Goal: Information Seeking & Learning: Understand process/instructions

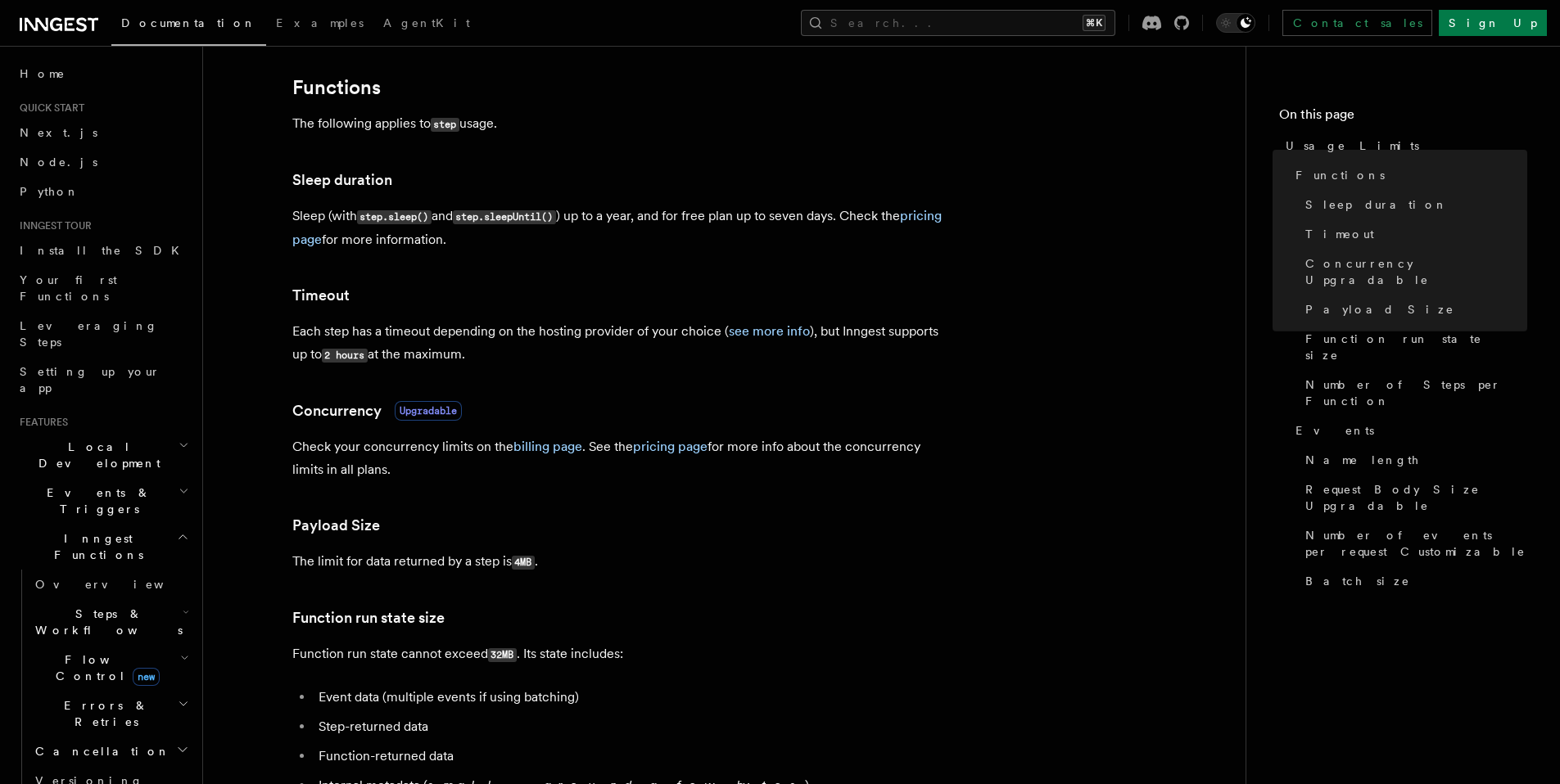
scroll to position [241, 0]
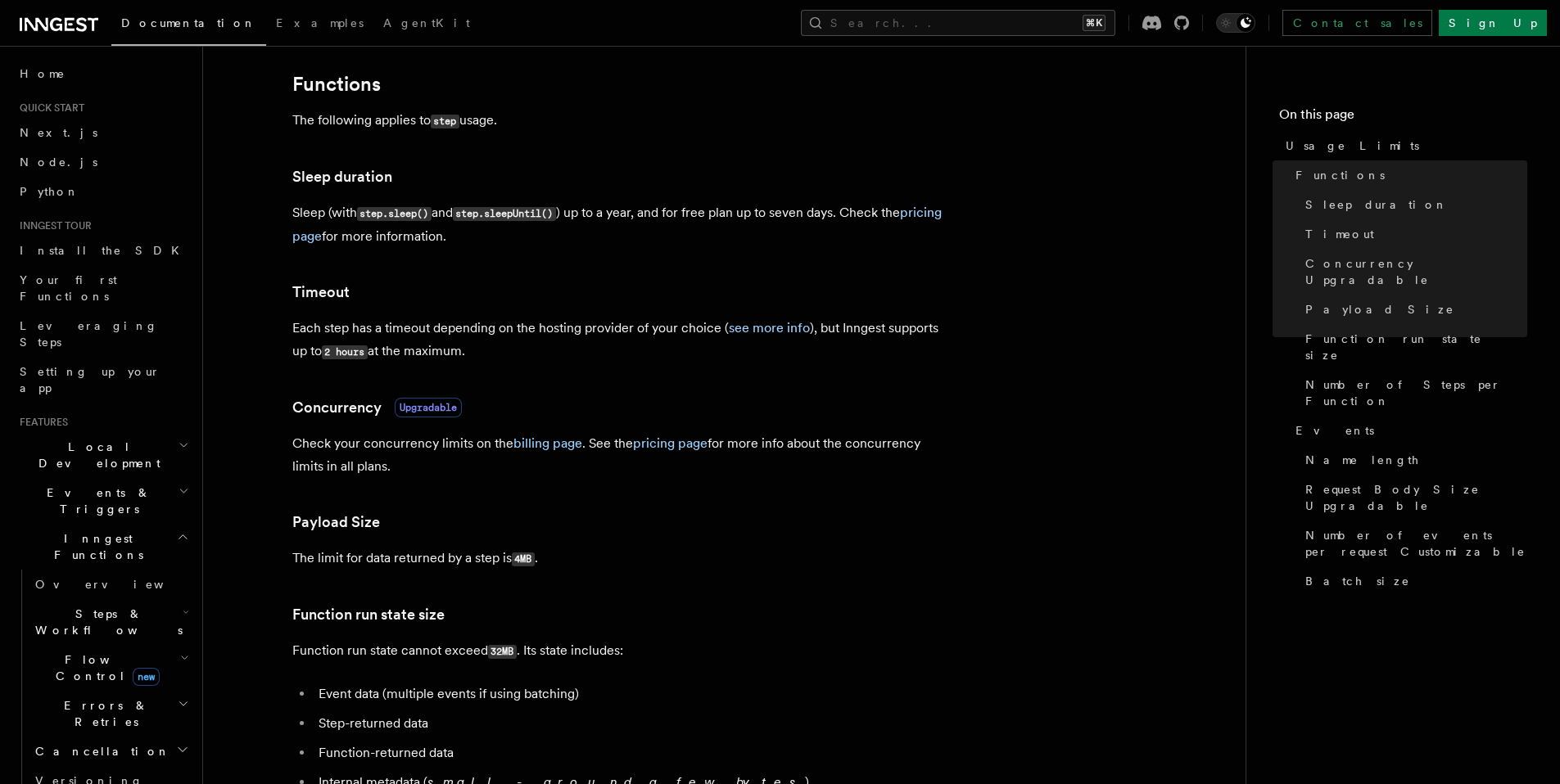
click at [444, 559] on p "The limit for data returned by a step is 4MB ." at bounding box center [621, 558] width 655 height 23
click at [394, 558] on p "The limit for data returned by a step is 4MB ." at bounding box center [621, 558] width 655 height 23
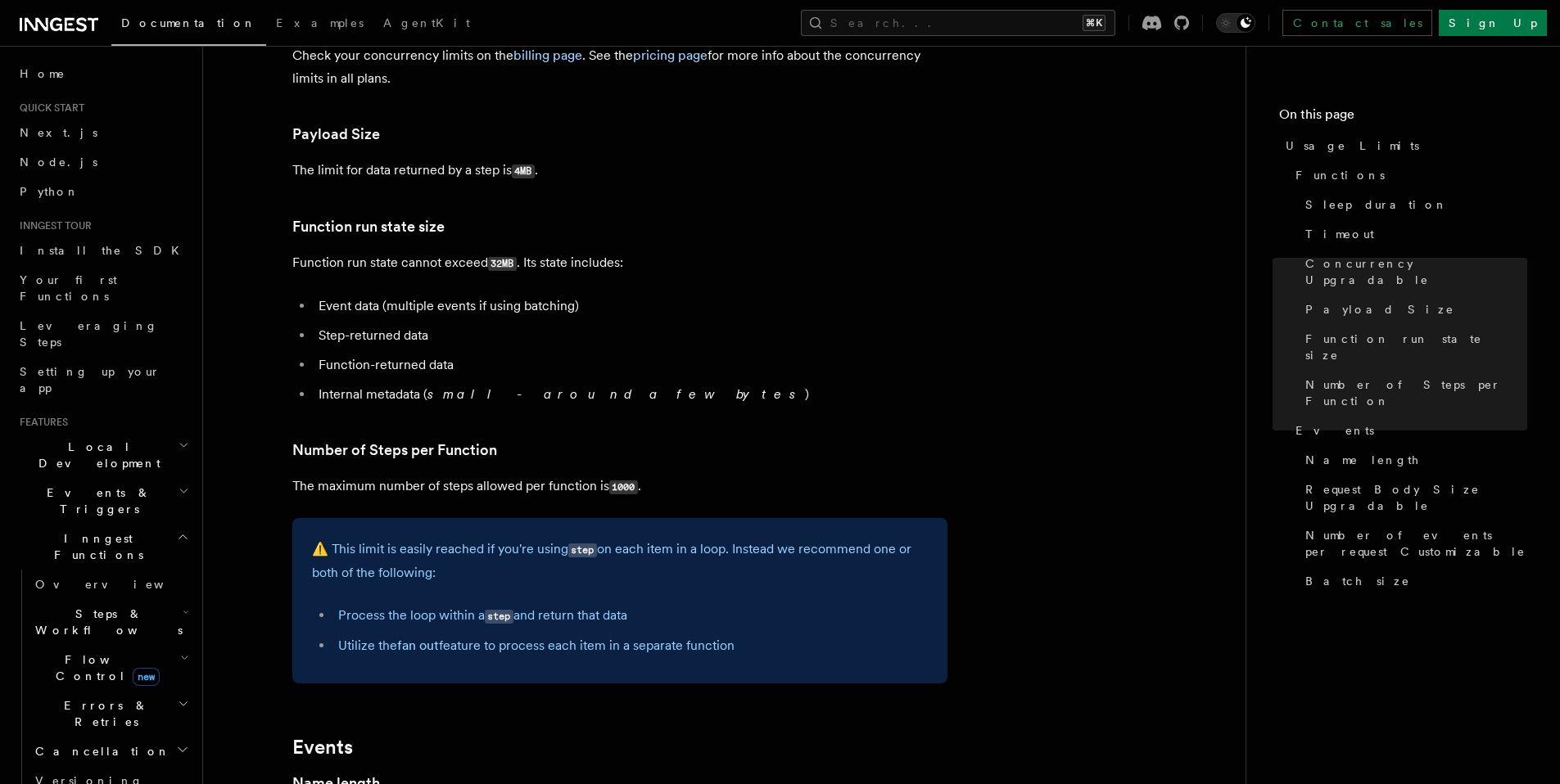
scroll to position [0, 0]
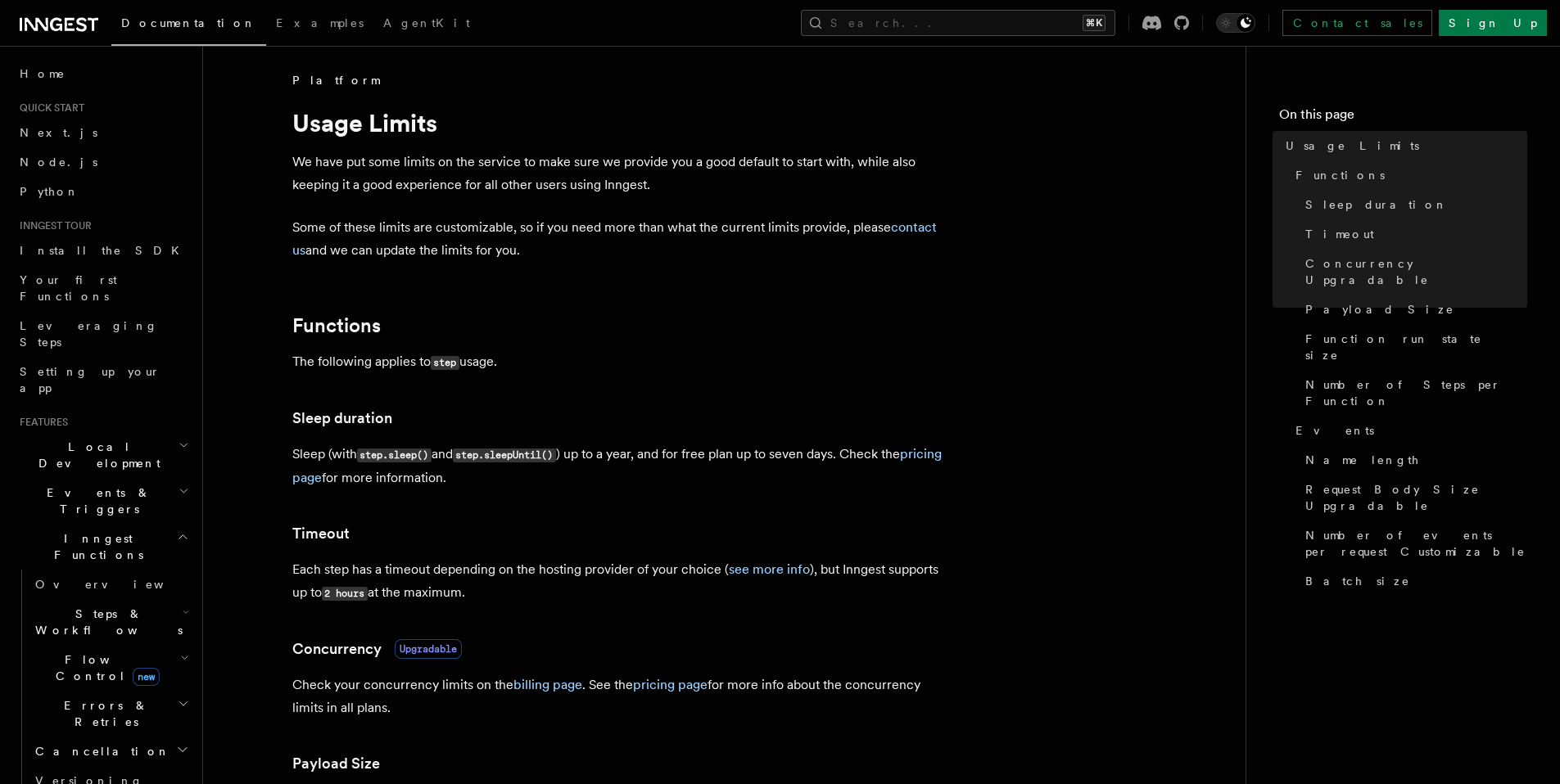
click at [686, 414] on h3 "Sleep duration" at bounding box center [621, 419] width 655 height 23
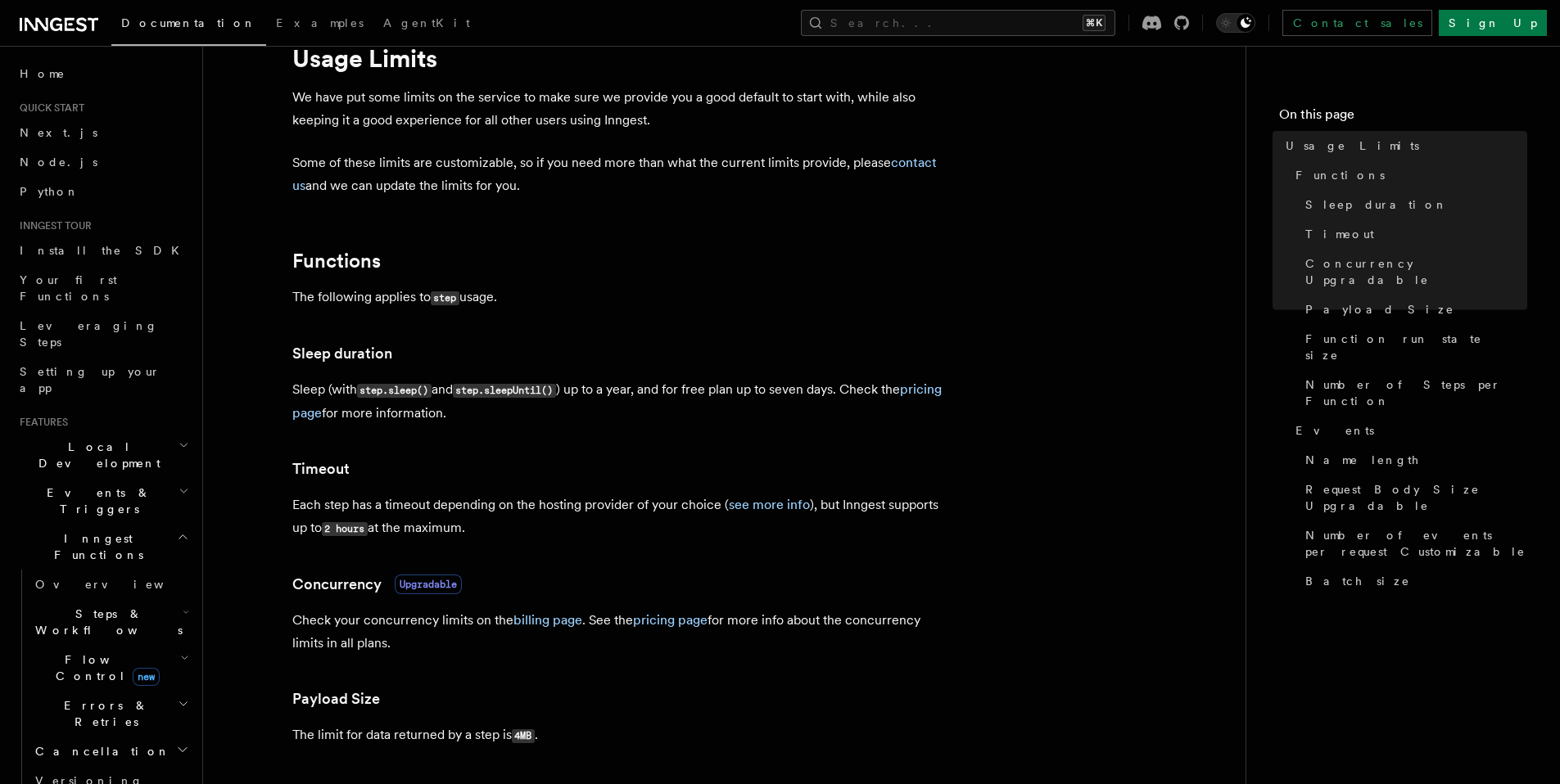
scroll to position [66, 0]
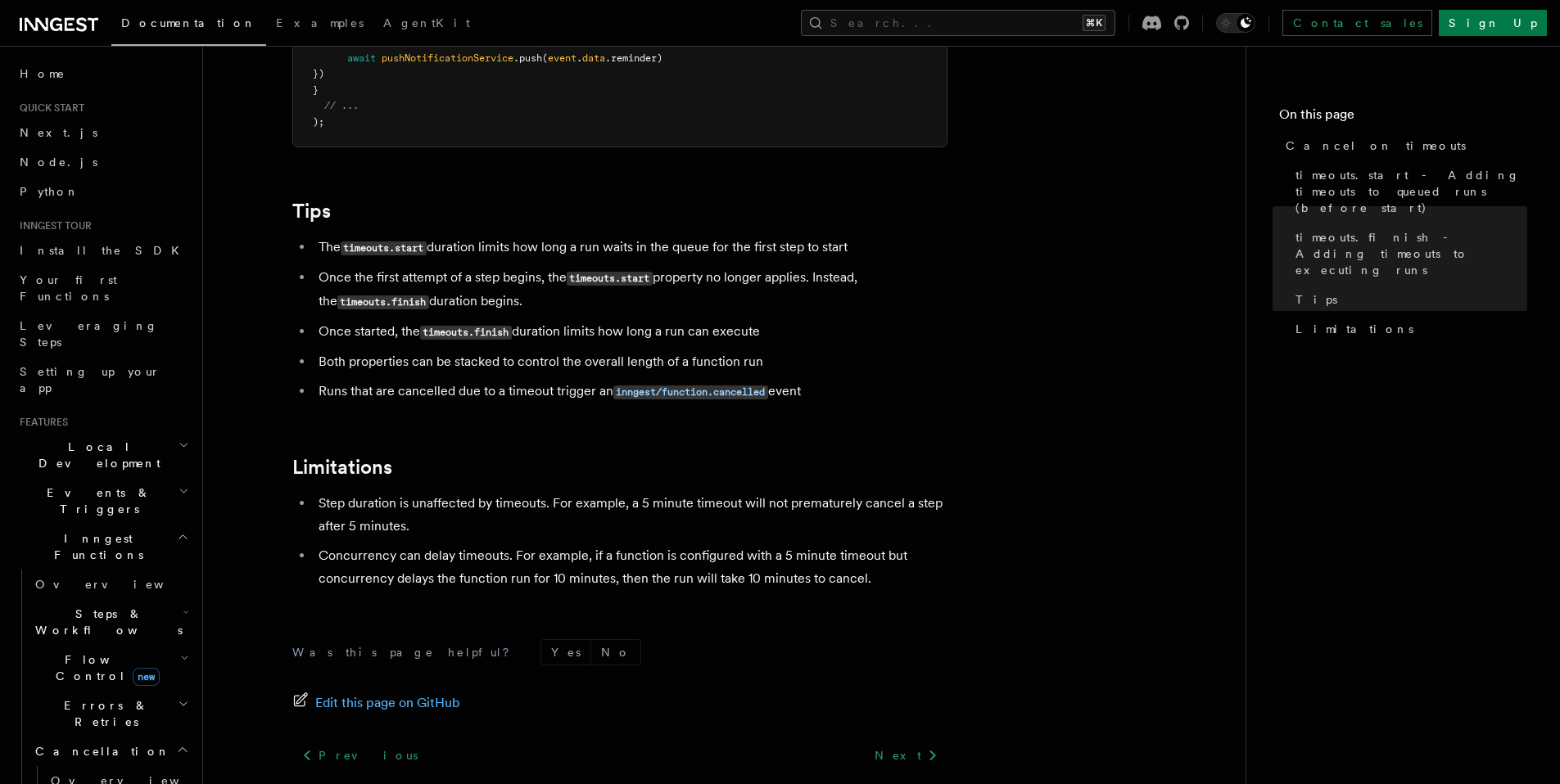
scroll to position [1376, 0]
click at [502, 236] on li "The timeouts.start duration limits how long a run waits in the queue for the fi…" at bounding box center [630, 248] width 634 height 23
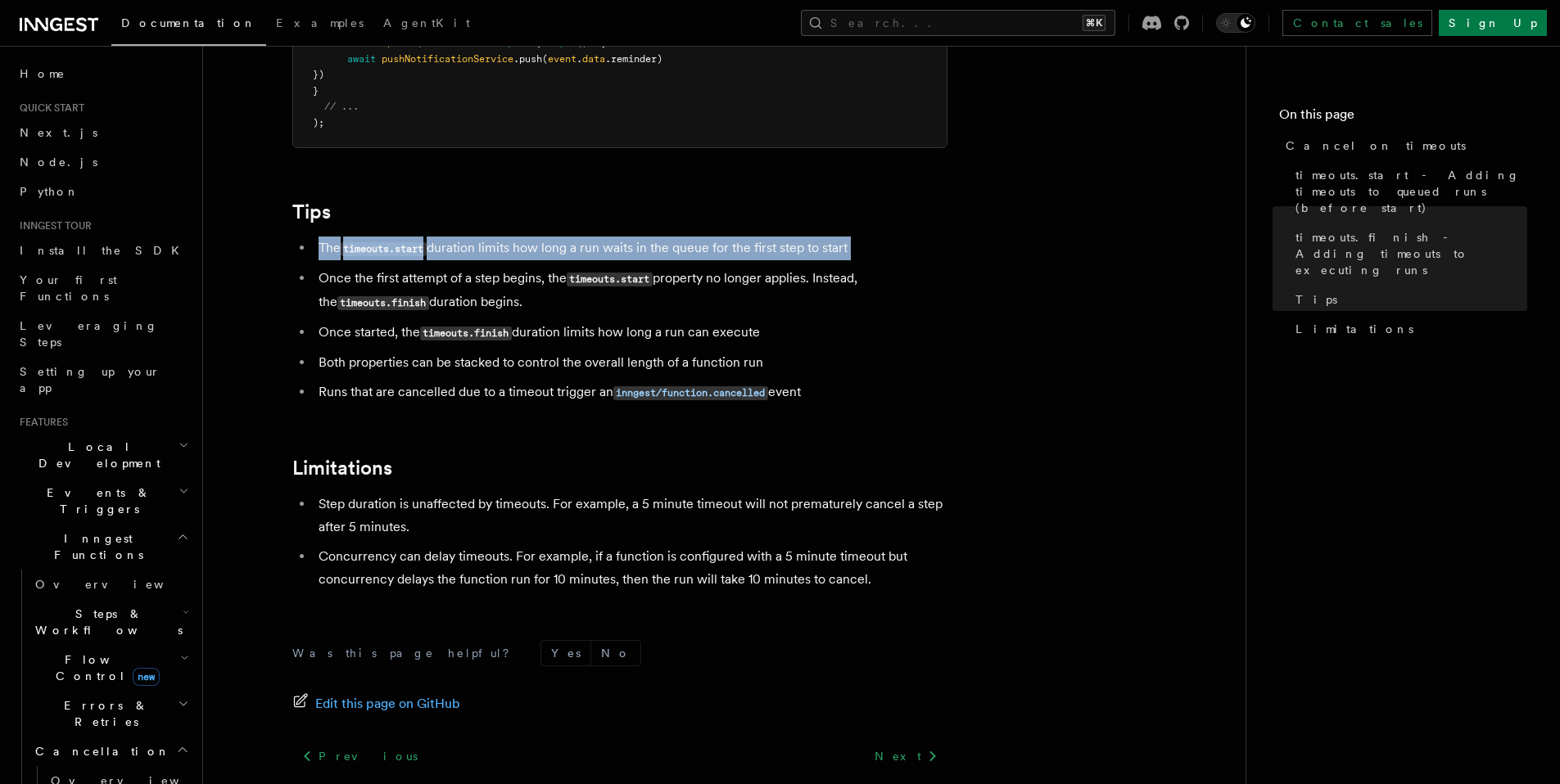
click at [502, 236] on li "The timeouts.start duration limits how long a run waits in the queue for the fi…" at bounding box center [630, 248] width 634 height 23
click at [583, 236] on li "The timeouts.start duration limits how long a run waits in the queue for the fi…" at bounding box center [630, 248] width 634 height 23
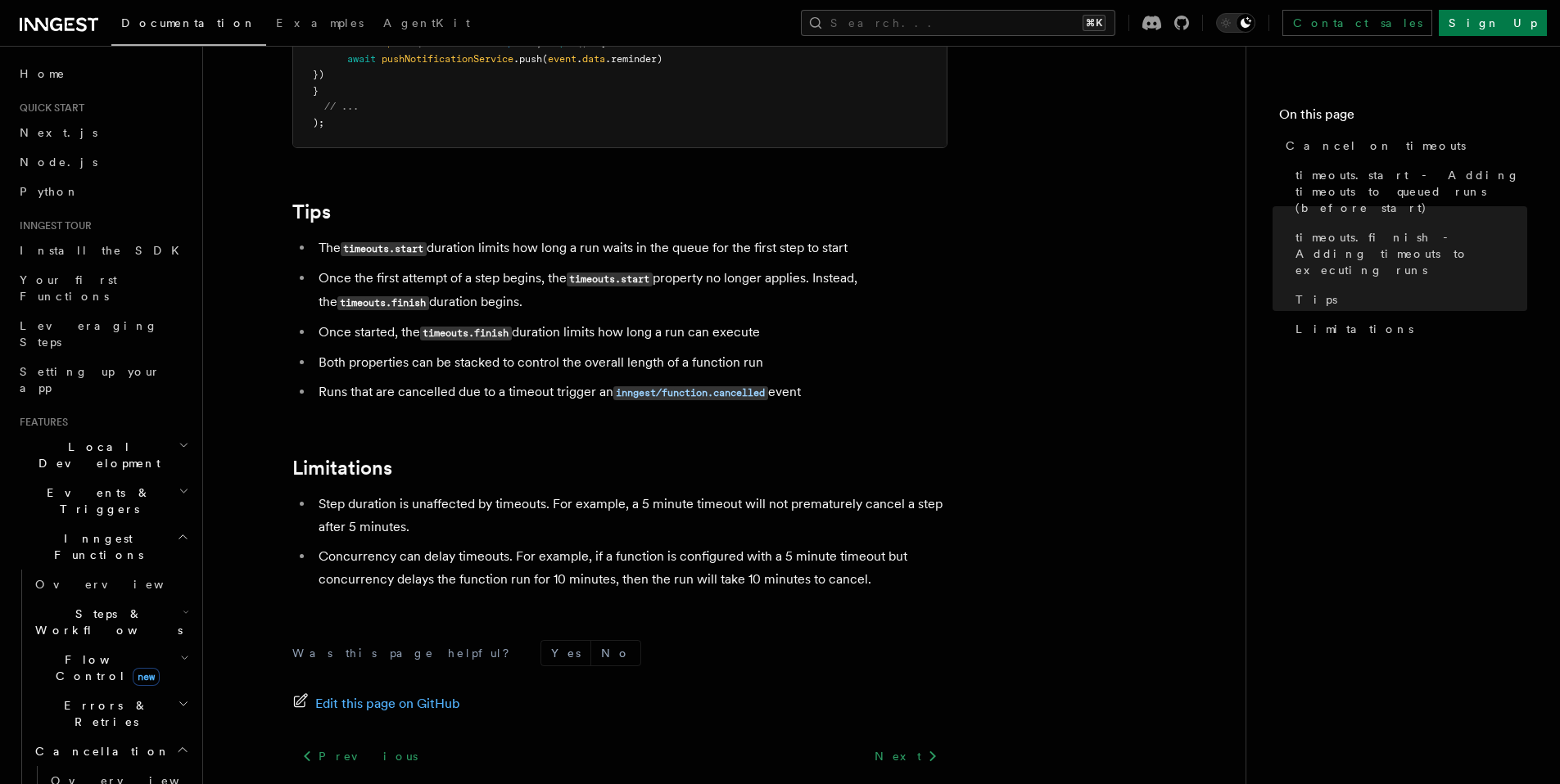
click at [555, 267] on li "Once the first attempt of a step begins, the timeouts.start property no longer …" at bounding box center [630, 290] width 634 height 47
click at [522, 267] on li "Once the first attempt of a step begins, the timeouts.start property no longer …" at bounding box center [630, 290] width 634 height 47
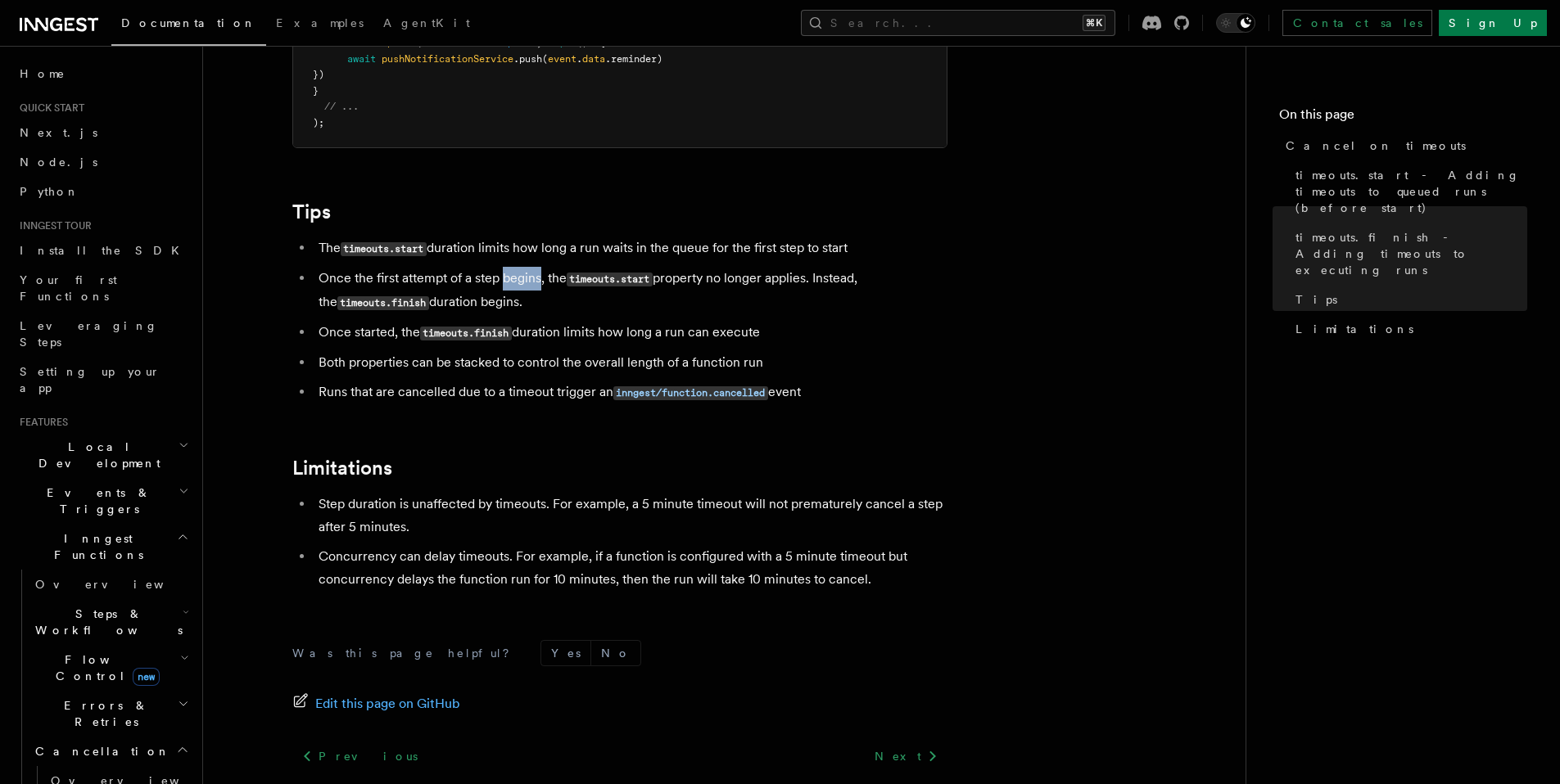
click at [522, 267] on li "Once the first attempt of a step begins, the timeouts.start property no longer …" at bounding box center [630, 290] width 634 height 47
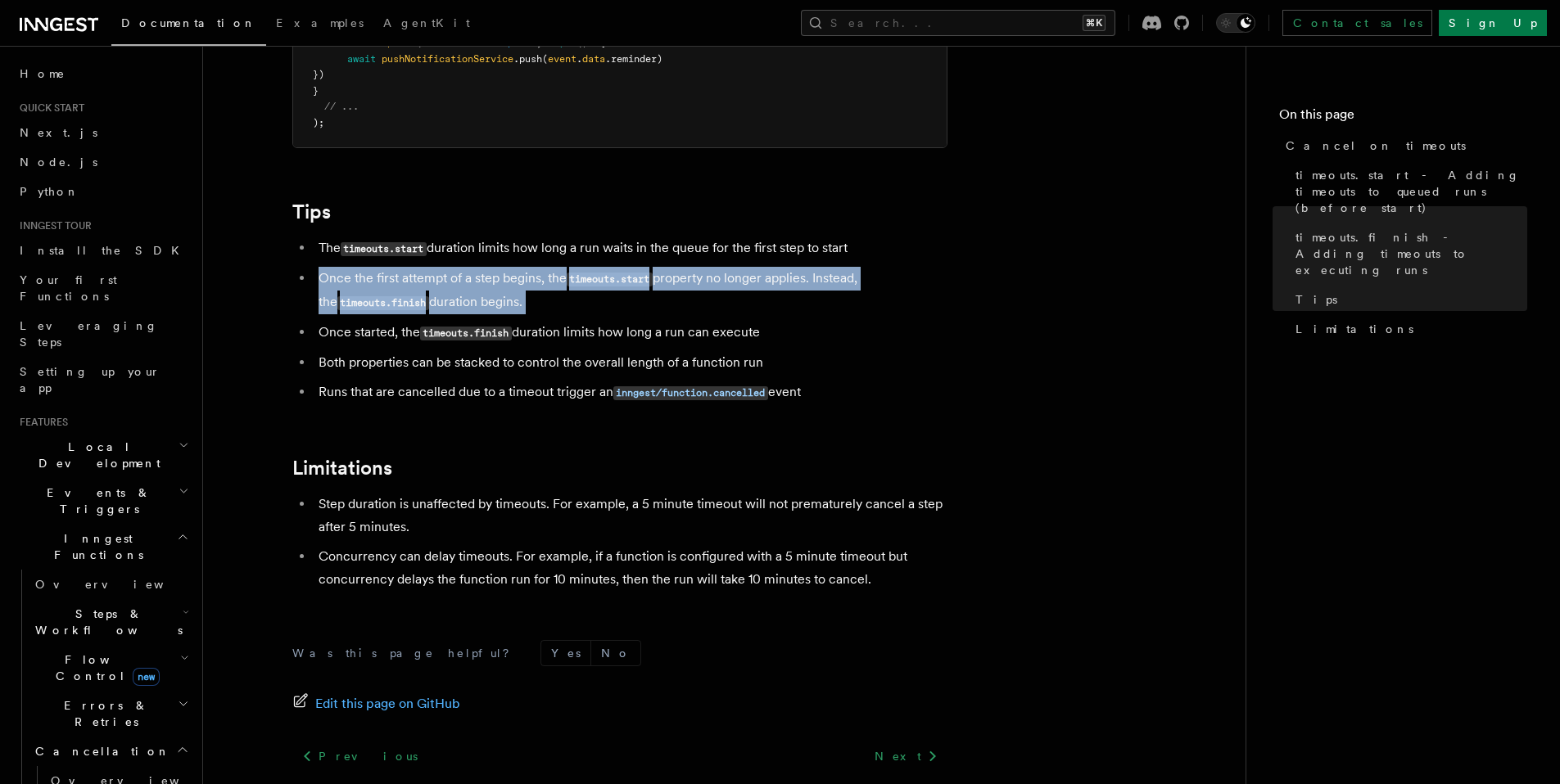
click at [522, 267] on li "Once the first attempt of a step begins, the timeouts.start property no longer …" at bounding box center [630, 290] width 634 height 47
click at [545, 267] on li "Once the first attempt of a step begins, the timeouts.start property no longer …" at bounding box center [630, 290] width 634 height 47
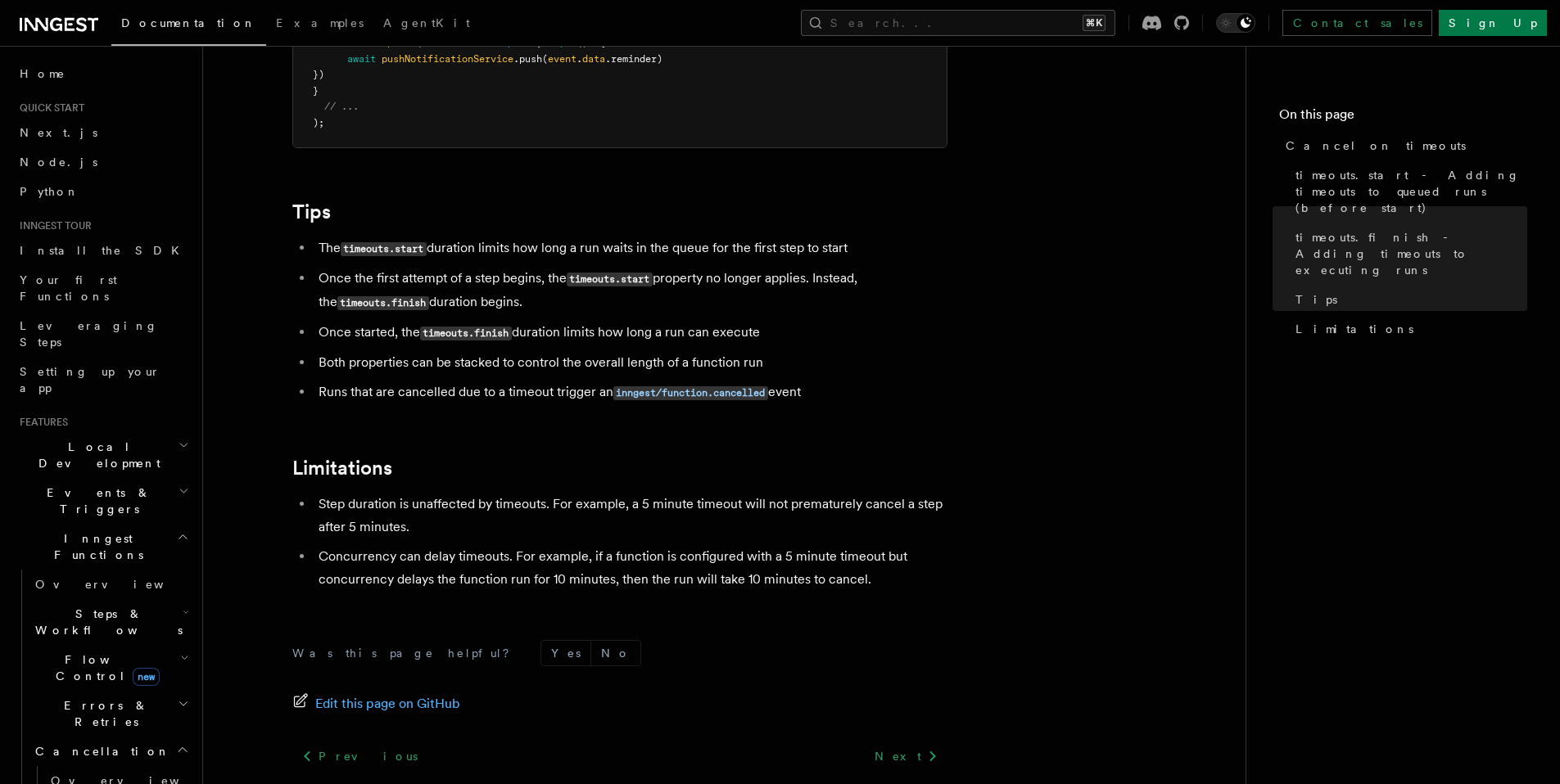
click at [565, 321] on li "Once started, the timeouts.finish duration limits how long a run can execute" at bounding box center [630, 332] width 634 height 23
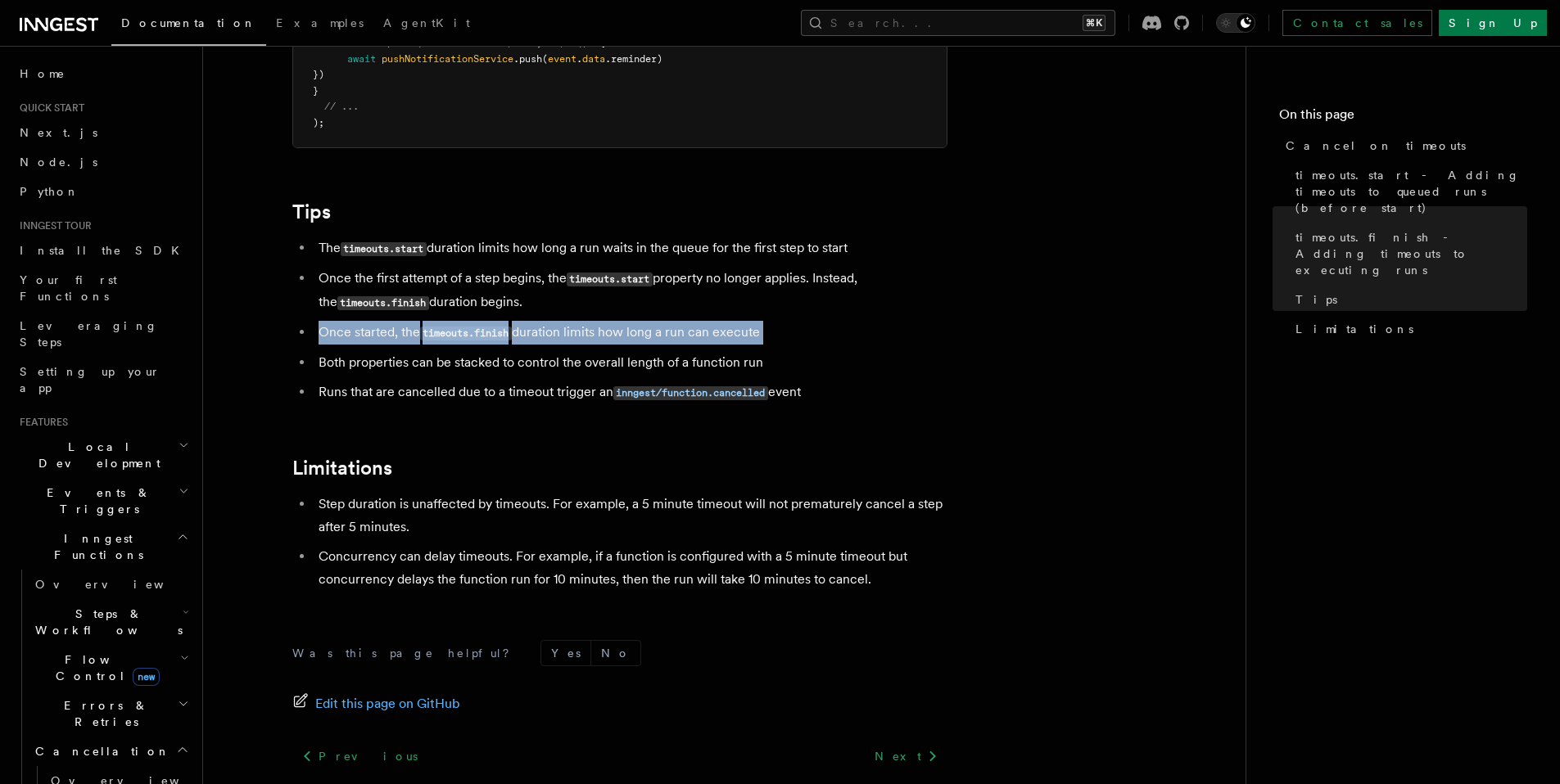
click at [565, 321] on li "Once started, the timeouts.finish duration limits how long a run can execute" at bounding box center [630, 332] width 634 height 23
click at [574, 321] on li "Once started, the timeouts.finish duration limits how long a run can execute" at bounding box center [630, 332] width 634 height 23
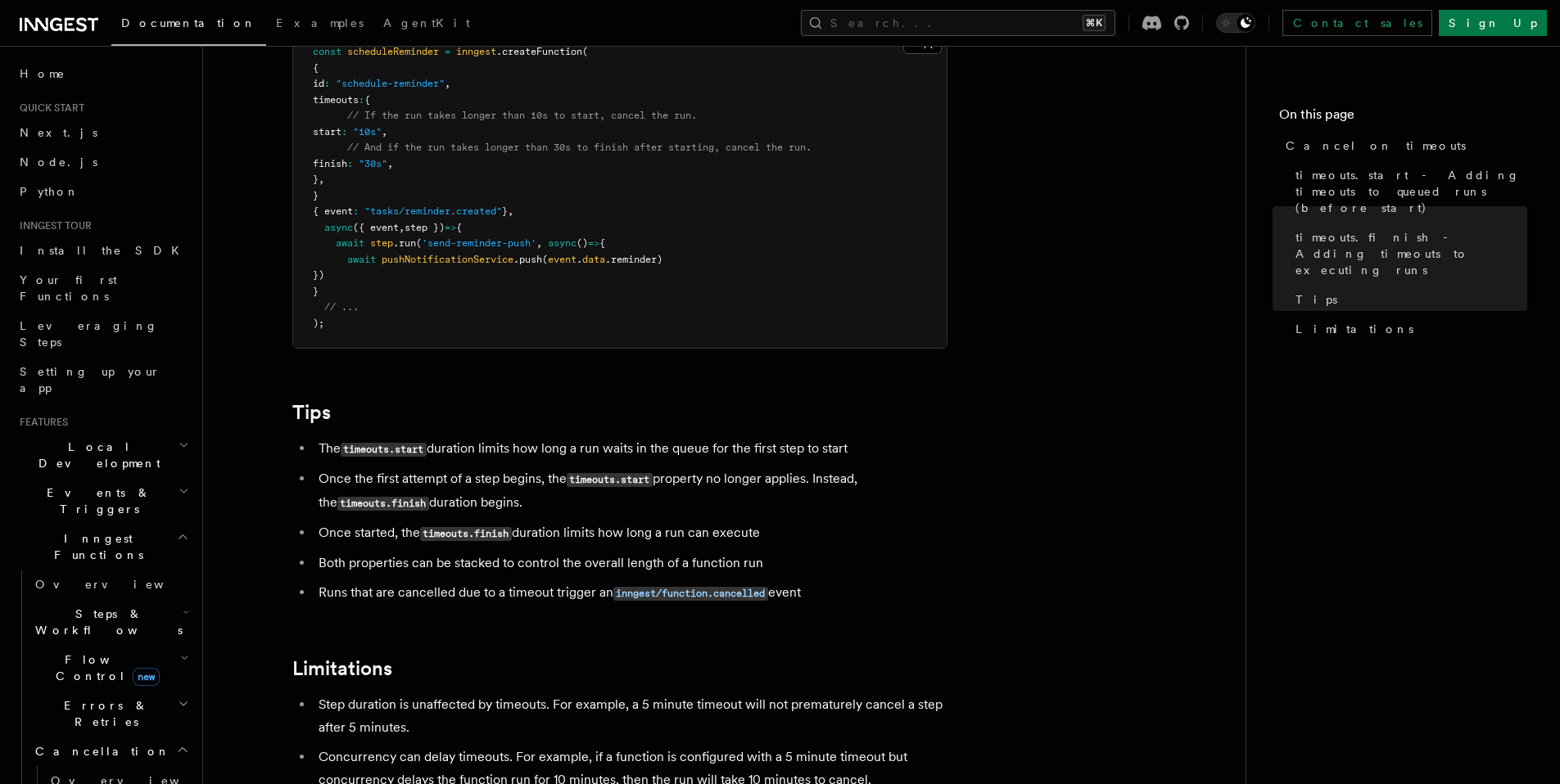
scroll to position [1111, 0]
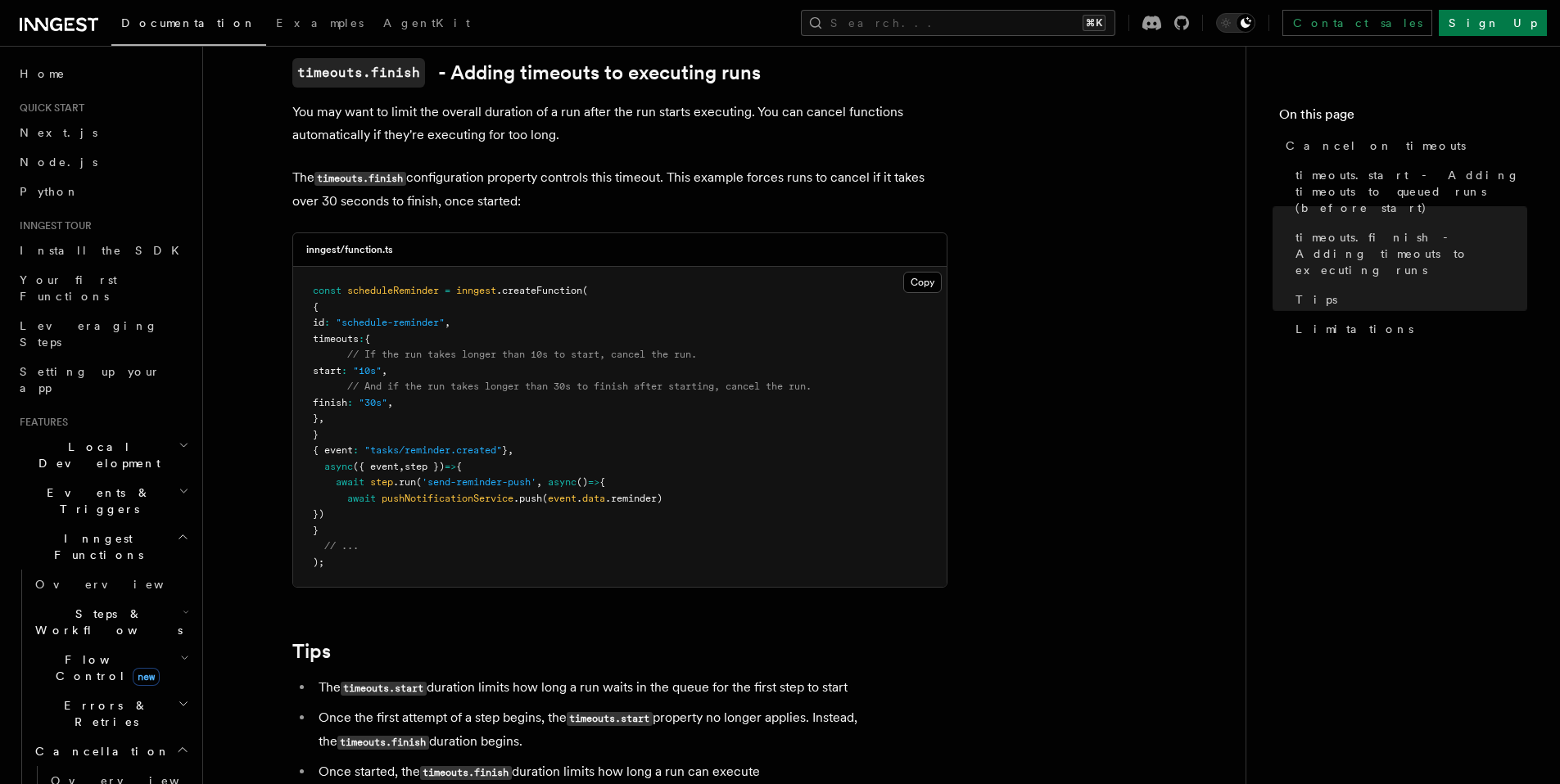
scroll to position [935, 0]
